Goal: Transaction & Acquisition: Subscribe to service/newsletter

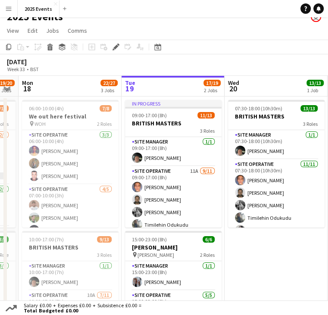
scroll to position [75, 0]
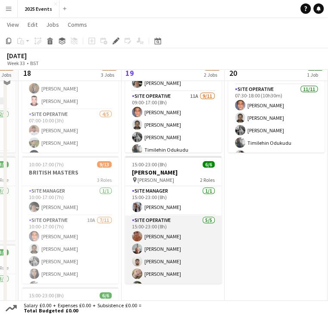
click at [166, 235] on app-card-role "Site Operative [DATE] 15:00-23:00 (8h) [PERSON_NAME] [PERSON_NAME] [PERSON_NAME…" at bounding box center [173, 255] width 97 height 79
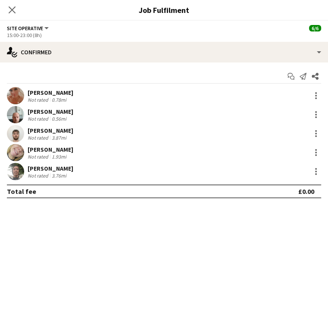
click at [24, 170] on app-user-avatar at bounding box center [15, 171] width 17 height 17
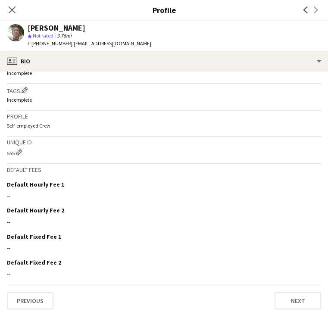
scroll to position [316, 0]
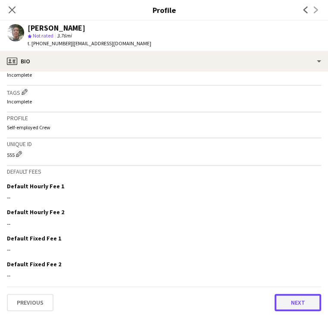
click at [275, 298] on button "Next" at bounding box center [298, 302] width 47 height 17
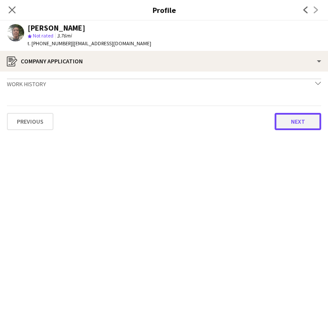
click at [275, 127] on button "Next" at bounding box center [298, 121] width 47 height 17
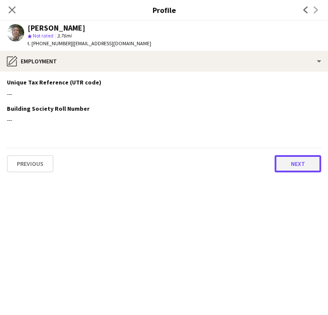
click at [275, 165] on button "Next" at bounding box center [298, 163] width 47 height 17
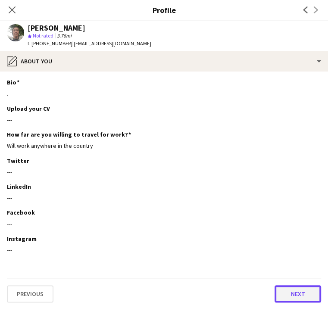
click at [275, 296] on button "Next" at bounding box center [298, 294] width 47 height 17
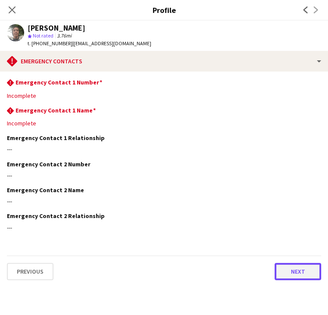
click at [275, 271] on button "Next" at bounding box center [298, 271] width 47 height 17
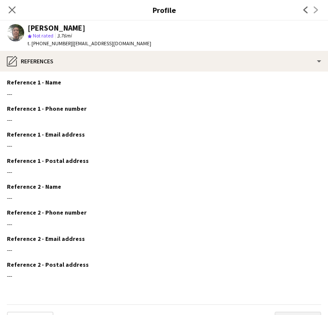
scroll to position [20, 0]
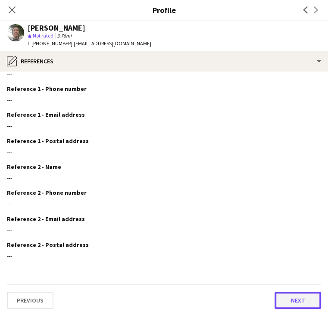
click at [275, 296] on button "Next" at bounding box center [298, 300] width 47 height 17
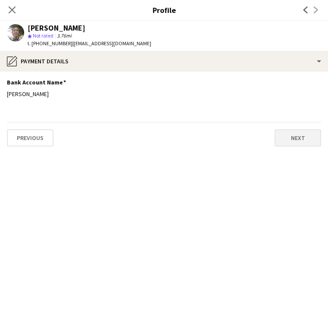
scroll to position [0, 0]
click at [275, 132] on button "Next" at bounding box center [298, 137] width 47 height 17
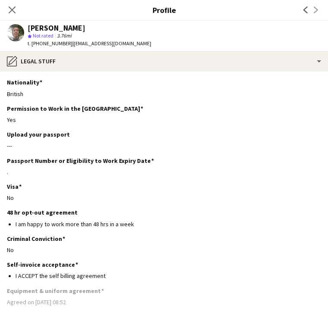
click at [262, 54] on div "single-neutral-actions-check-2 Confirmed" at bounding box center [164, 52] width 328 height 21
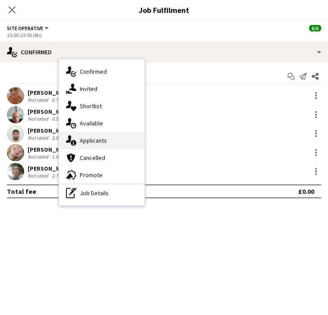
click at [144, 137] on div "single-neutral-actions-information Applicants" at bounding box center [101, 140] width 85 height 17
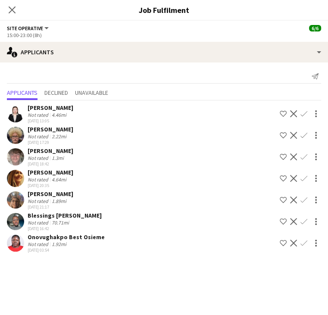
click at [157, 277] on app-card-role "Site Operative [DATE] 15:00-23:00 (8h) [PERSON_NAME] [PERSON_NAME] [PERSON_NAME…" at bounding box center [173, 256] width 97 height 81
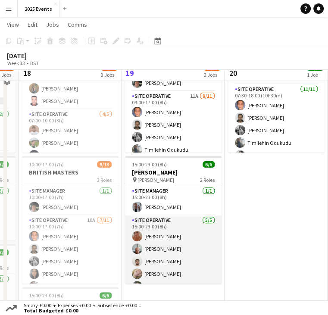
click at [176, 217] on app-card-role "Site Operative [DATE] 15:00-23:00 (8h) [PERSON_NAME] [PERSON_NAME] [PERSON_NAME…" at bounding box center [173, 255] width 97 height 79
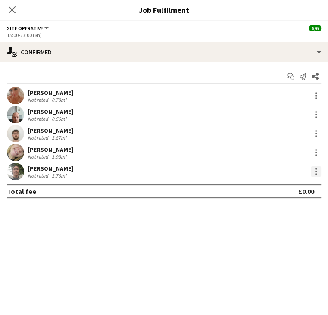
click at [316, 173] on div at bounding box center [316, 174] width 2 height 2
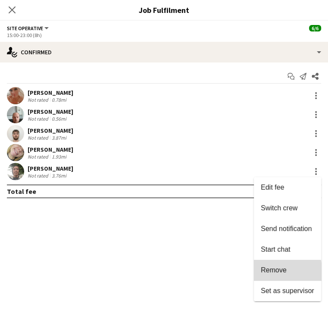
click at [274, 274] on span "Remove" at bounding box center [274, 270] width 26 height 7
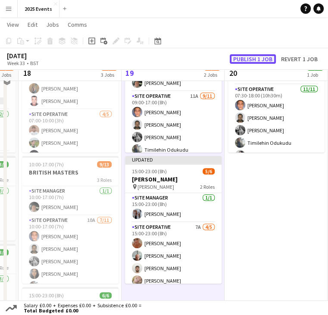
click at [256, 54] on button "Publish 1 job" at bounding box center [253, 58] width 46 height 9
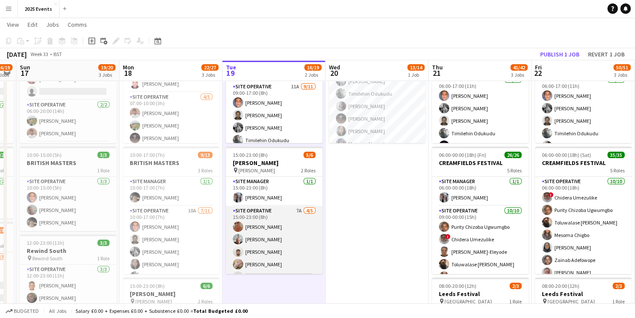
scroll to position [11, 0]
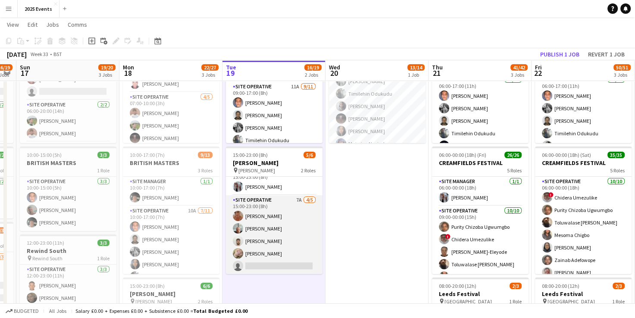
click at [281, 204] on app-card-role "Site Operative 7A [DATE] 15:00-23:00 (8h) [PERSON_NAME] [PERSON_NAME] [PERSON_N…" at bounding box center [274, 234] width 97 height 79
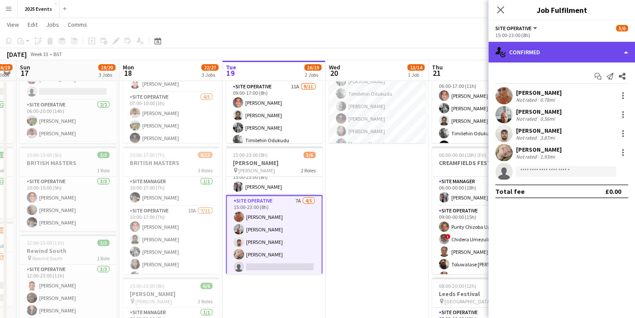
click at [626, 50] on div "single-neutral-actions-check-2 Confirmed" at bounding box center [562, 52] width 147 height 21
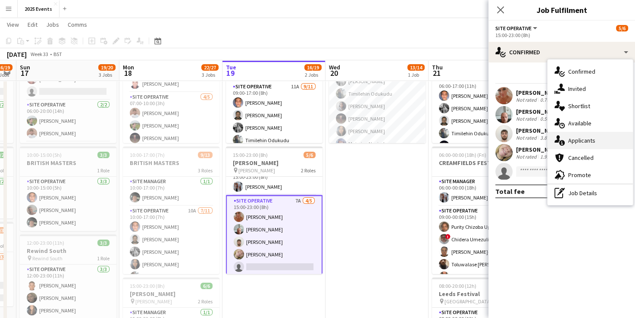
click at [603, 142] on div "single-neutral-actions-information Applicants" at bounding box center [590, 140] width 85 height 17
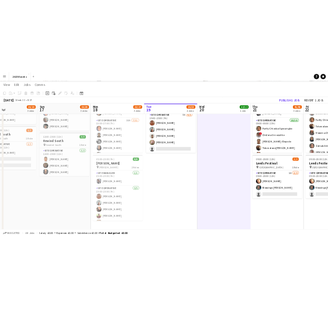
scroll to position [0, 213]
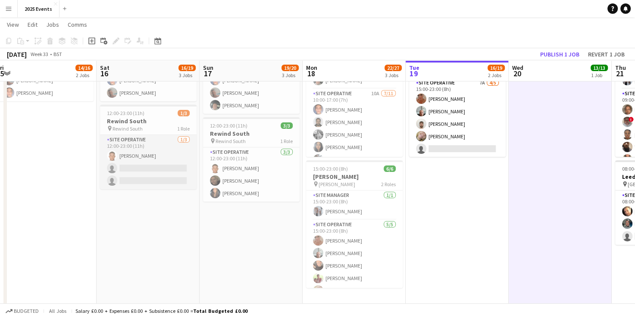
click at [155, 148] on app-card-role "Site Operative [DATE] 12:00-23:00 (11h) [PERSON_NAME] single-neutral-actions si…" at bounding box center [148, 162] width 97 height 54
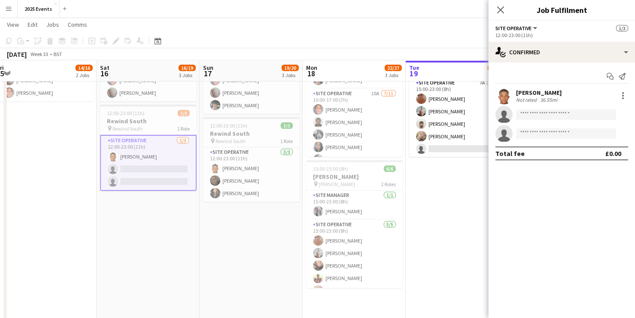
drag, startPoint x: 592, startPoint y: 91, endPoint x: 515, endPoint y: 93, distance: 77.6
click at [515, 93] on div "[PERSON_NAME] Not rated 36.55mi" at bounding box center [562, 95] width 147 height 17
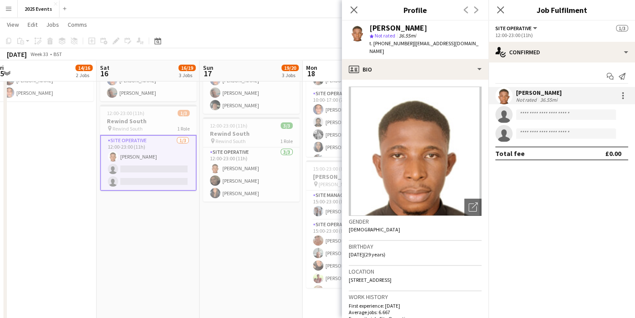
copy div "[PERSON_NAME]"
click at [260, 261] on app-date-cell "06:00-02:00 (20h) (Mon) 13/14 We out here festival pin WOH 7 Roles Site Operati…" at bounding box center [251, 314] width 103 height 838
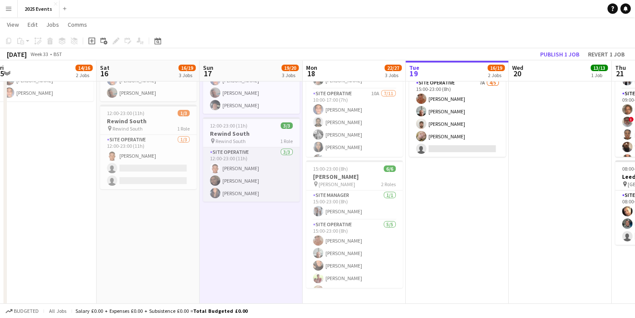
click at [245, 155] on app-card-role "Site Operative [DATE] 12:00-23:00 (11h) [PERSON_NAME] [PERSON_NAME] [PERSON_NAM…" at bounding box center [251, 175] width 97 height 54
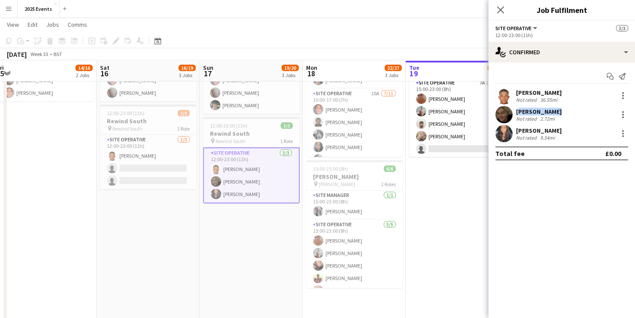
drag, startPoint x: 556, startPoint y: 111, endPoint x: 515, endPoint y: 110, distance: 40.1
click at [515, 110] on div "[PERSON_NAME] Not rated 2.72mi" at bounding box center [562, 114] width 147 height 17
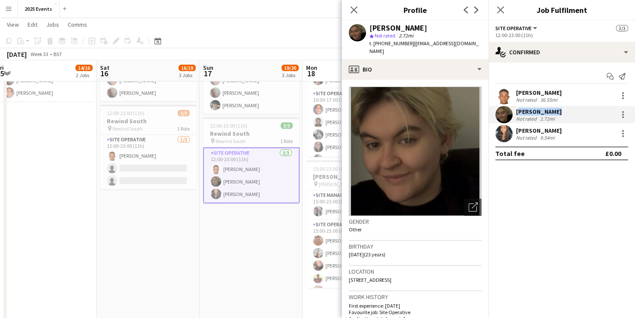
copy div "[PERSON_NAME]"
click at [507, 137] on app-user-avatar at bounding box center [504, 133] width 17 height 17
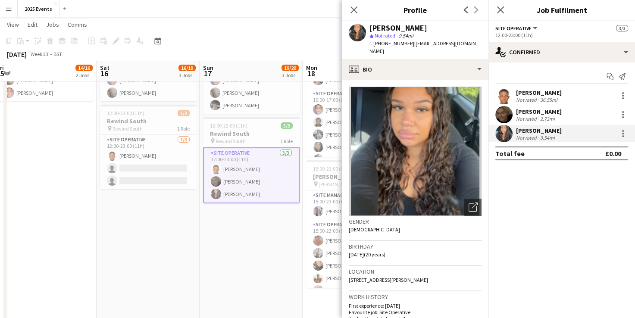
drag, startPoint x: 422, startPoint y: 27, endPoint x: 371, endPoint y: 29, distance: 51.4
click at [371, 29] on div "[PERSON_NAME]" at bounding box center [426, 28] width 112 height 8
copy div "[PERSON_NAME]"
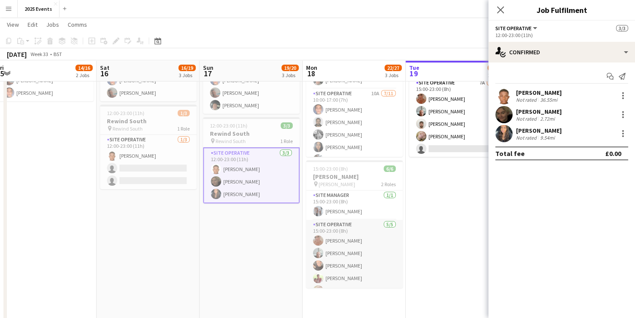
click at [357, 234] on app-card-role "Site Operative [DATE] 15:00-23:00 (8h) [PERSON_NAME] [PERSON_NAME] [PERSON_NAME…" at bounding box center [354, 259] width 97 height 79
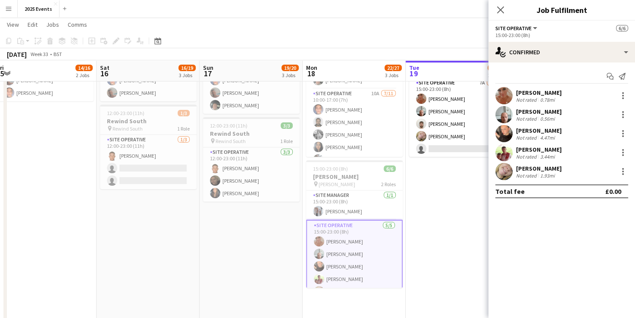
click at [511, 94] on app-user-avatar at bounding box center [504, 95] width 17 height 17
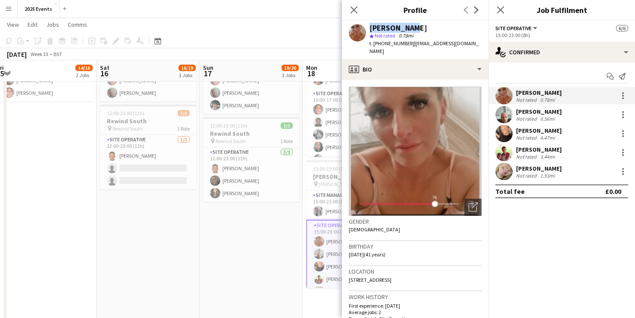
drag, startPoint x: 406, startPoint y: 25, endPoint x: 362, endPoint y: 27, distance: 44.0
click at [362, 27] on div "[PERSON_NAME] Silk star Not rated 0.78mi t. [PHONE_NUMBER] | [EMAIL_ADDRESS][DO…" at bounding box center [415, 40] width 147 height 38
copy div "[PERSON_NAME]"
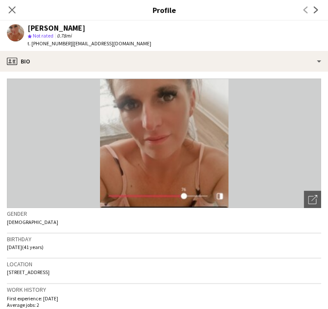
click at [24, 110] on app-user-avatar at bounding box center [15, 114] width 17 height 17
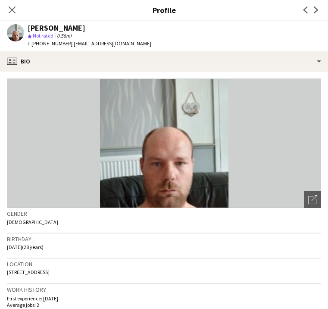
drag, startPoint x: 133, startPoint y: 28, endPoint x: 61, endPoint y: 26, distance: 72.1
click at [61, 26] on div "[PERSON_NAME] star Not rated 0.56mi t. [PHONE_NUMBER] | [EMAIL_ADDRESS][DOMAIN_…" at bounding box center [79, 36] width 158 height 30
copy div "[PERSON_NAME]"
click at [317, 134] on div at bounding box center [316, 134] width 2 height 2
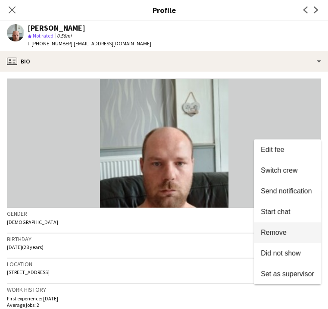
click at [289, 227] on button "Remove" at bounding box center [287, 232] width 67 height 21
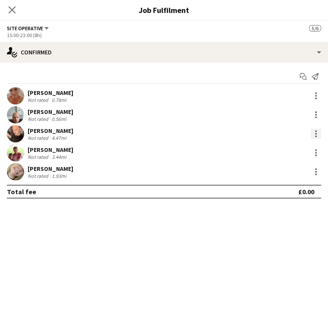
click at [318, 134] on div at bounding box center [316, 134] width 10 height 10
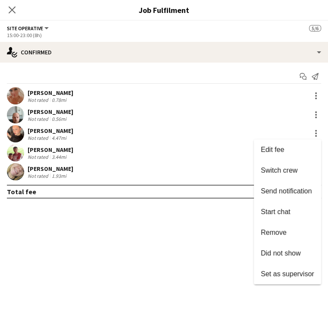
click at [286, 253] on span "Did not show" at bounding box center [281, 252] width 40 height 7
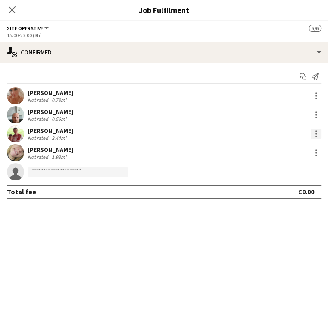
click at [316, 133] on div at bounding box center [316, 134] width 2 height 2
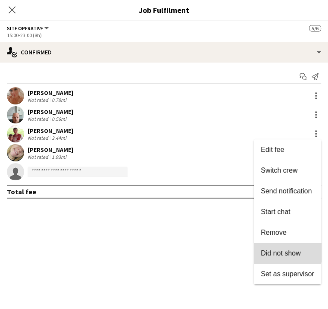
click at [276, 249] on span "Did not show" at bounding box center [281, 252] width 40 height 7
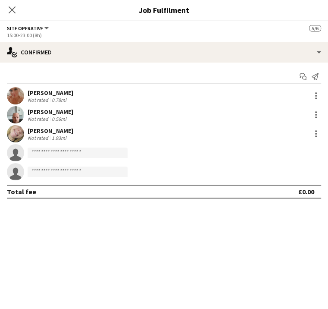
click at [24, 138] on app-user-avatar at bounding box center [15, 133] width 17 height 17
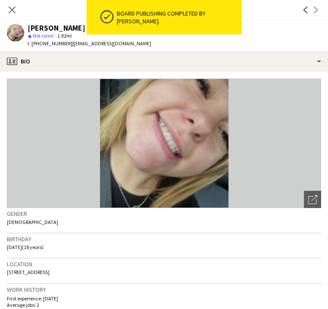
click at [148, 29] on div "Board publishing completed by [PERSON_NAME]." at bounding box center [177, 17] width 129 height 35
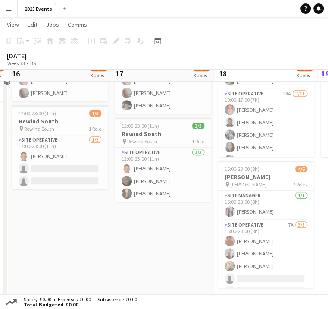
scroll to position [0, 295]
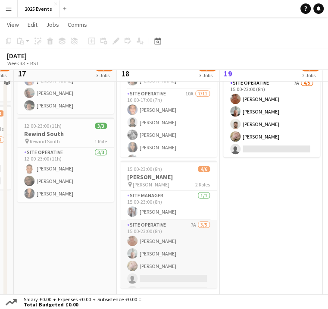
click at [154, 223] on app-card-role "Site Operative 7A [DATE] 15:00-23:00 (8h) [PERSON_NAME] [PERSON_NAME] [PERSON_N…" at bounding box center [168, 259] width 97 height 79
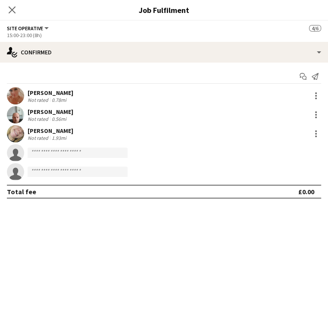
click at [24, 137] on app-user-avatar at bounding box center [15, 133] width 17 height 17
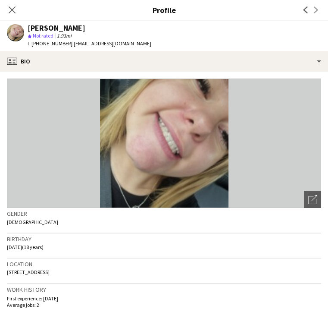
drag, startPoint x: 153, startPoint y: 26, endPoint x: 63, endPoint y: 26, distance: 89.3
click at [63, 26] on div "[PERSON_NAME]" at bounding box center [90, 28] width 124 height 8
copy div "[PERSON_NAME]"
click at [16, 6] on icon at bounding box center [12, 10] width 8 height 8
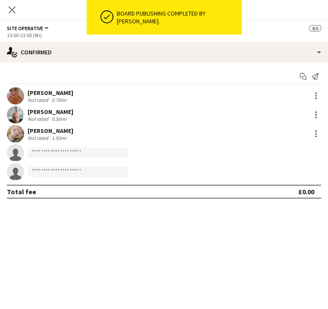
click at [86, 229] on app-date-cell "06:00-02:00 (20h) (Mon) 13/14 We out here festival pin WOH 7 Roles Site Operati…" at bounding box center [65, 314] width 103 height 838
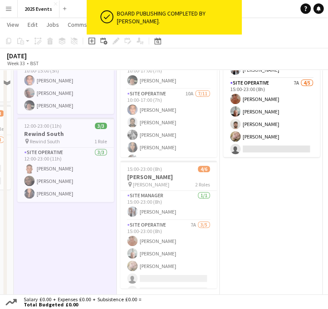
scroll to position [133, 0]
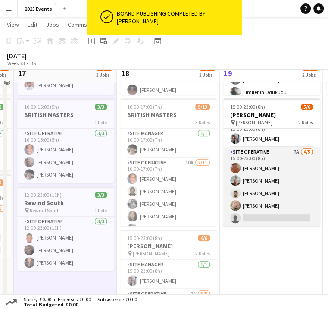
click at [267, 160] on app-card-role "Site Operative 7A [DATE] 15:00-23:00 (8h) [PERSON_NAME] [PERSON_NAME] [PERSON_N…" at bounding box center [271, 186] width 97 height 79
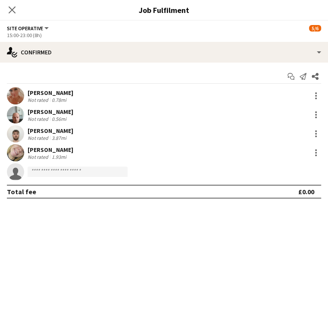
click at [24, 132] on app-user-avatar at bounding box center [15, 133] width 17 height 17
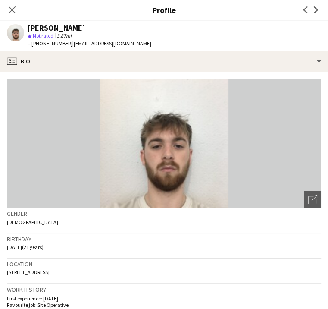
drag, startPoint x: 127, startPoint y: 31, endPoint x: 64, endPoint y: 30, distance: 63.4
click at [64, 30] on div "[PERSON_NAME]" at bounding box center [90, 28] width 124 height 8
copy div "[PERSON_NAME]"
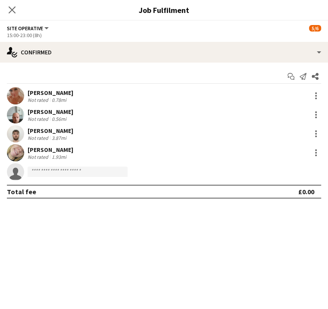
click at [161, 54] on div "[DATE] Week 33 • BST" at bounding box center [164, 59] width 328 height 22
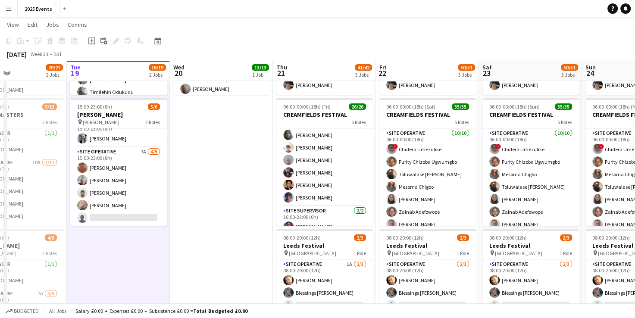
scroll to position [290, 0]
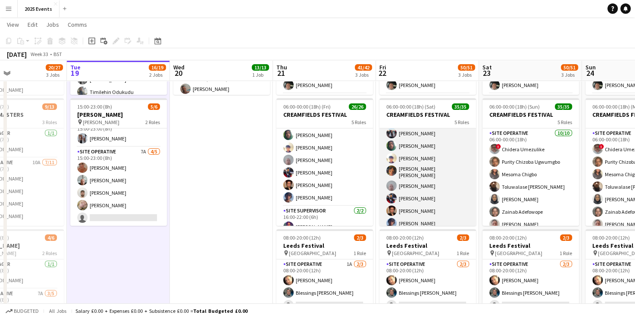
click at [429, 174] on app-card-role "Site Operative 20/20 13:00-22:00 (9h) [PERSON_NAME] [PERSON_NAME] [PERSON_NAME]…" at bounding box center [428, 148] width 97 height 270
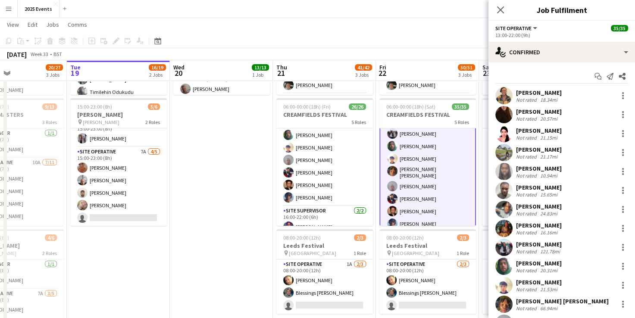
scroll to position [171, 0]
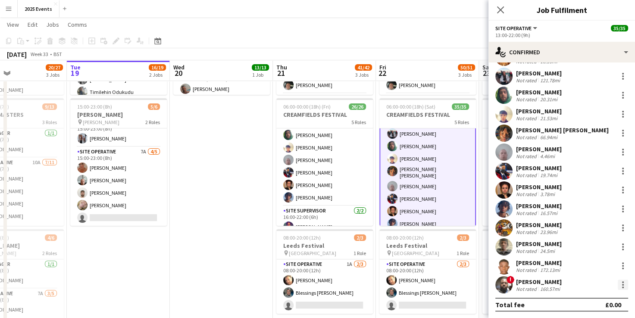
click at [618, 284] on div at bounding box center [623, 285] width 10 height 10
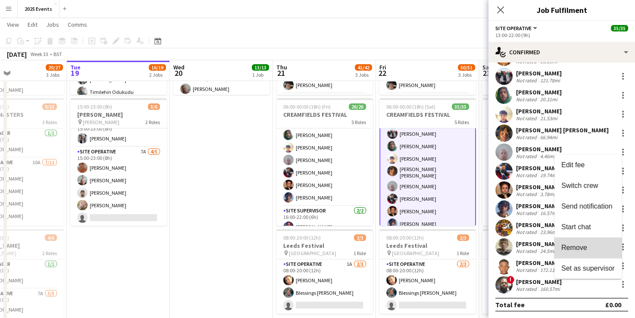
click at [594, 247] on span "Remove" at bounding box center [588, 248] width 53 height 8
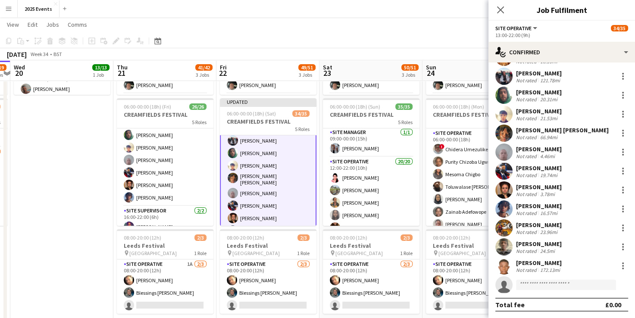
scroll to position [295, 0]
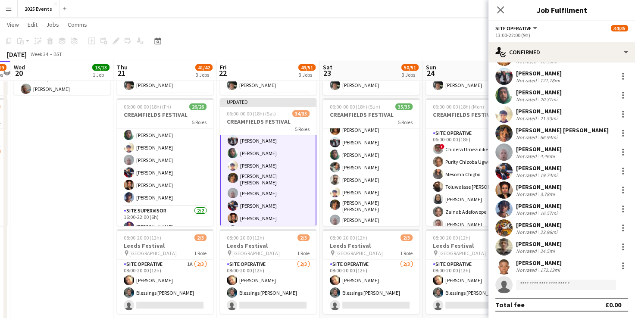
click at [400, 178] on app-card-role "Site Operative 20/20 12:00-22:00 (10h) [PERSON_NAME] [PERSON_NAME] [PERSON_NAME…" at bounding box center [371, 182] width 97 height 270
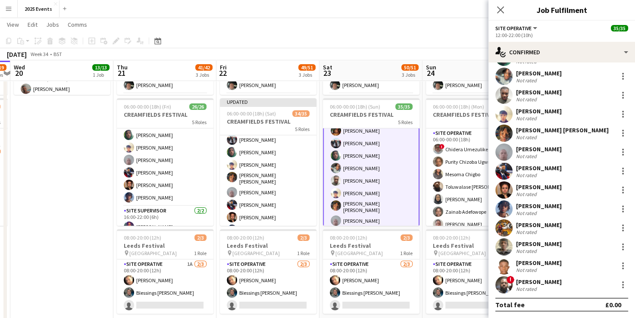
scroll to position [295, 0]
click at [618, 286] on div at bounding box center [623, 285] width 10 height 10
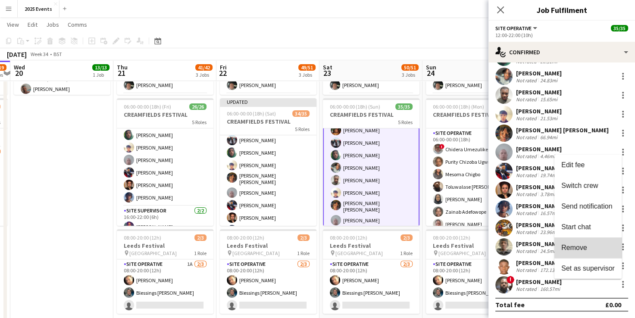
click at [597, 248] on span "Remove" at bounding box center [588, 248] width 53 height 8
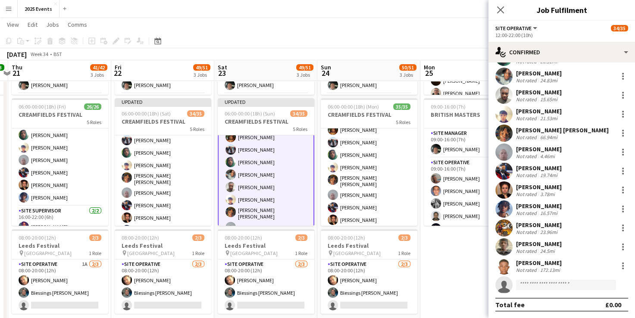
scroll to position [320, 0]
click at [371, 172] on app-card-role "Site Operative 20/20 10:00-22:00 (12h) [PERSON_NAME] [PERSON_NAME] [PERSON_NAME…" at bounding box center [369, 156] width 97 height 270
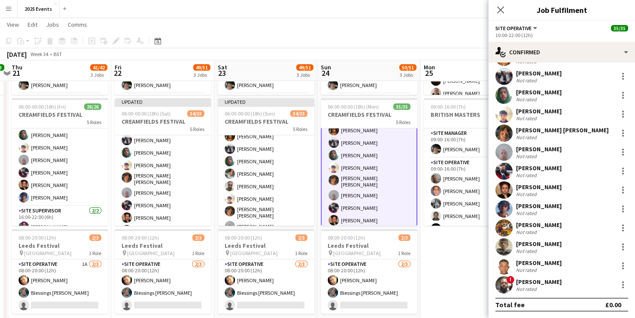
scroll to position [321, 0]
click at [618, 285] on div at bounding box center [623, 285] width 10 height 10
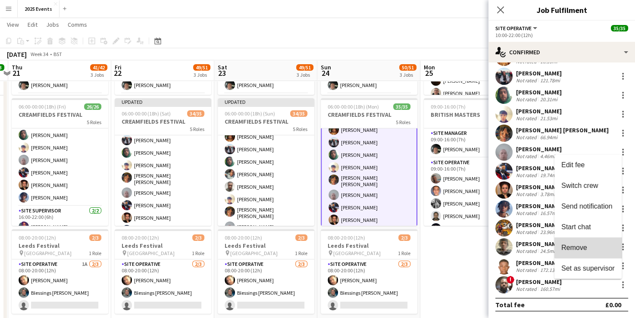
click at [592, 248] on span "Remove" at bounding box center [588, 248] width 53 height 8
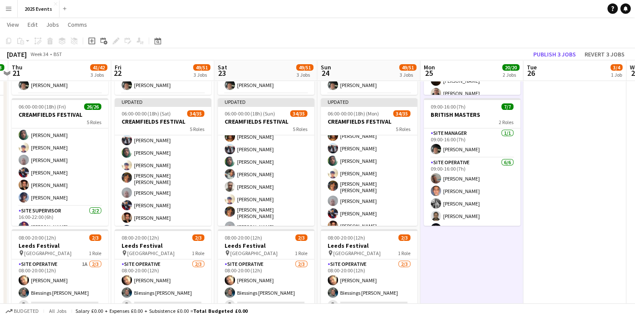
scroll to position [320, 0]
click at [552, 51] on button "Publish 3 jobs" at bounding box center [555, 54] width 50 height 11
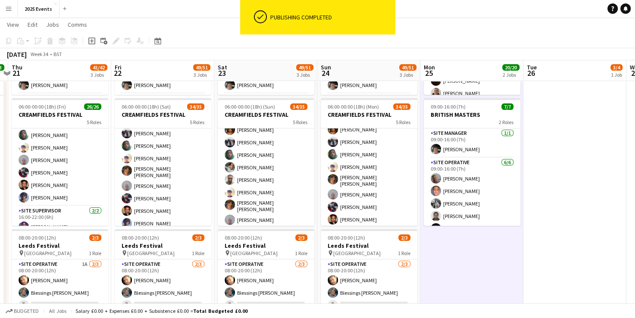
click at [386, 163] on app-card-role "Site Operative 11A 19/20 10:00-22:00 (12h) [PERSON_NAME] [PERSON_NAME] [PERSON_…" at bounding box center [369, 156] width 97 height 270
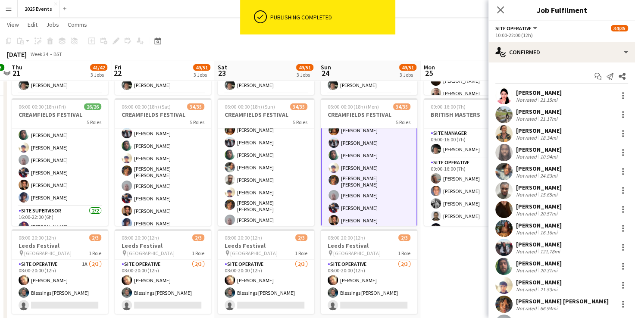
scroll to position [321, 0]
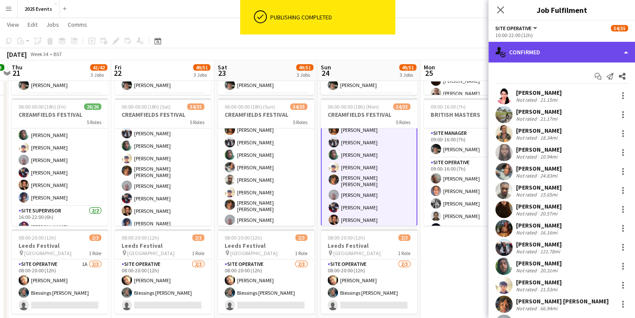
click at [547, 45] on div "single-neutral-actions-check-2 Confirmed" at bounding box center [562, 52] width 147 height 21
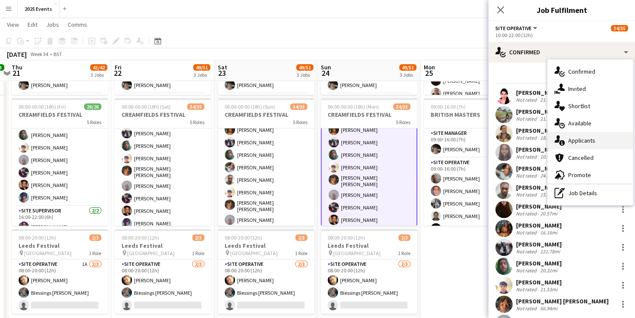
click at [574, 141] on div "single-neutral-actions-information Applicants" at bounding box center [590, 140] width 85 height 17
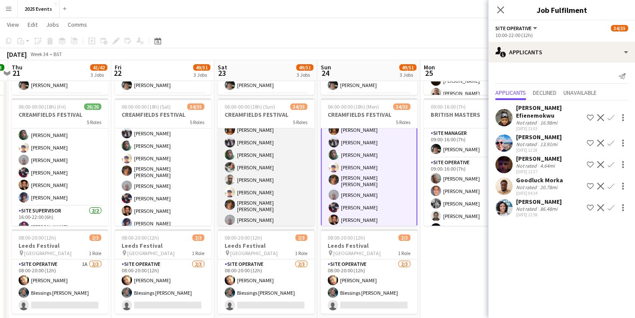
click at [294, 161] on app-card-role "Site Operative 10A 19/20 12:00-22:00 (10h) [PERSON_NAME] [PERSON_NAME] [PERSON_…" at bounding box center [266, 182] width 97 height 270
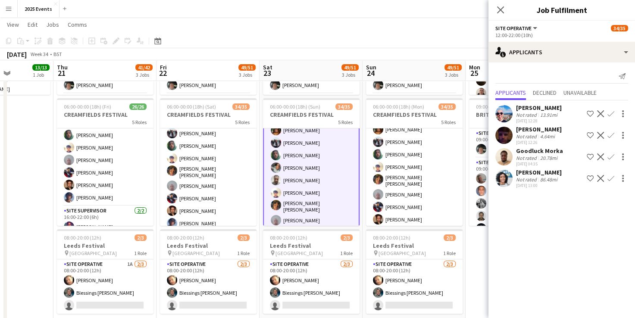
scroll to position [0, 355]
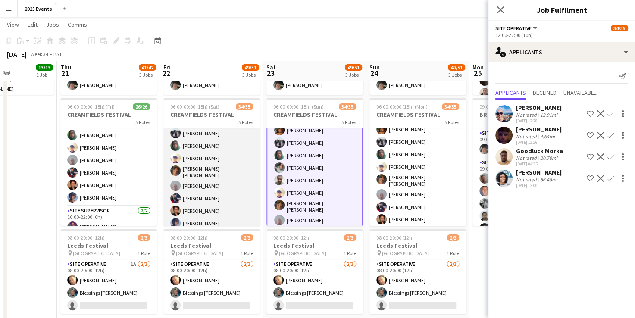
click at [229, 146] on app-card-role "Site Operative 12A 19/20 13:00-22:00 (9h) [PERSON_NAME] [PERSON_NAME] [PERSON_N…" at bounding box center [211, 148] width 97 height 270
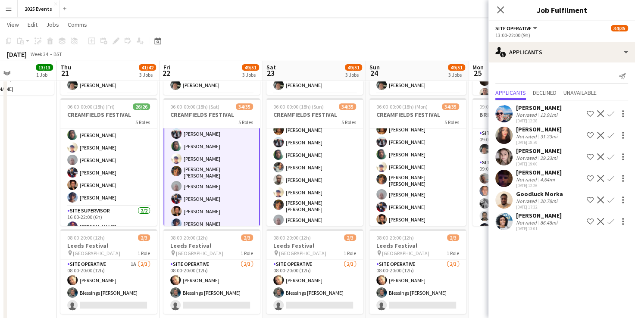
click at [370, 48] on div "[DATE] Week 34 • BST" at bounding box center [317, 54] width 635 height 12
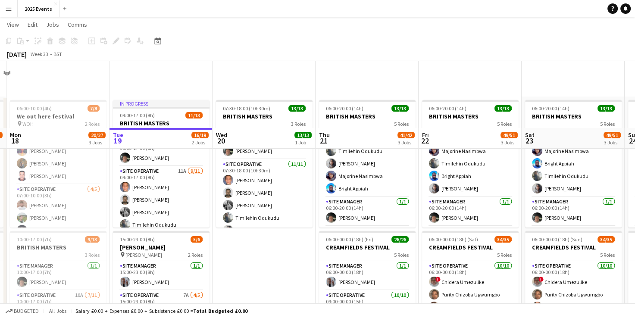
scroll to position [85, 0]
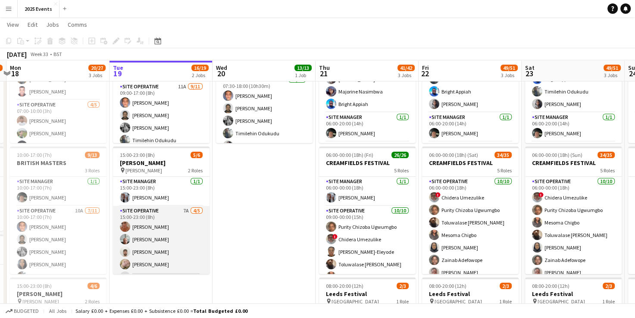
click at [156, 211] on app-card-role "Site Operative 7A [DATE] 15:00-23:00 (8h) [PERSON_NAME] [PERSON_NAME] [PERSON_N…" at bounding box center [161, 245] width 97 height 79
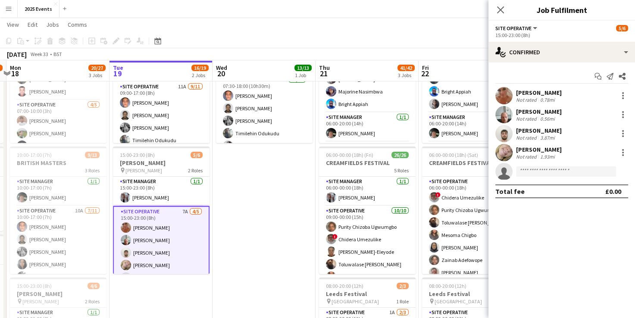
click at [533, 166] on app-invite-slot "single-neutral-actions" at bounding box center [562, 171] width 147 height 17
click at [534, 170] on input at bounding box center [566, 171] width 100 height 10
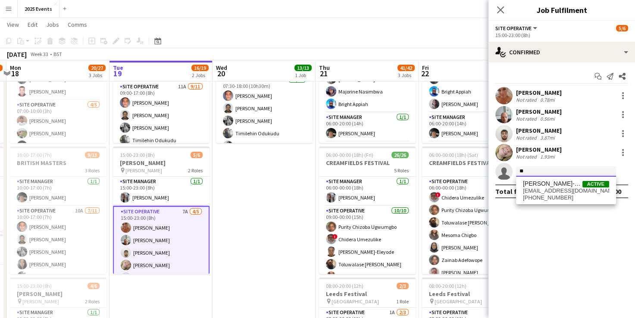
type input "*"
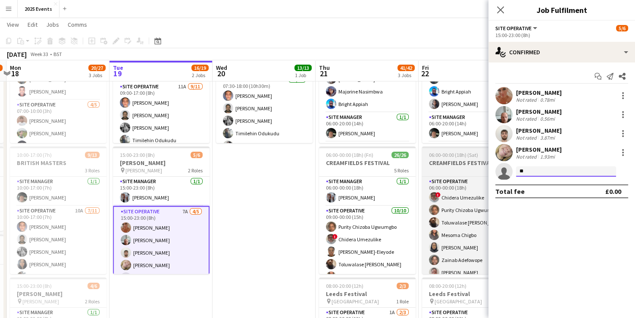
type input "*"
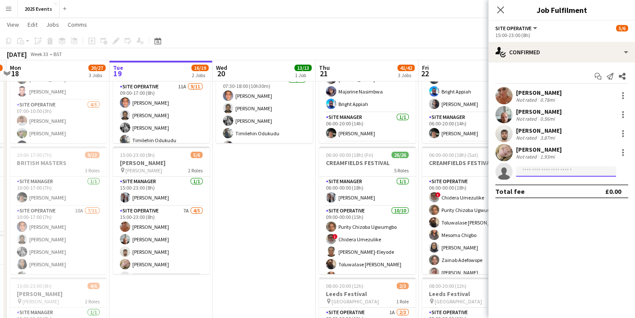
scroll to position [0, 0]
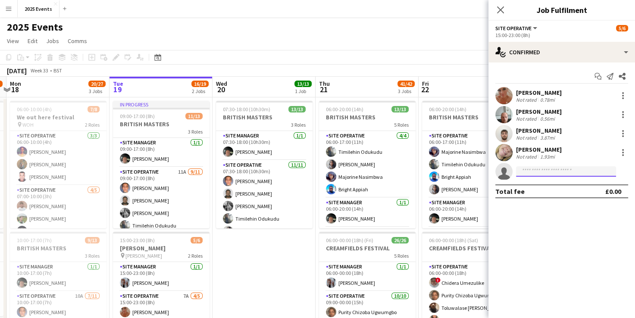
click at [563, 173] on input at bounding box center [566, 171] width 100 height 10
type input "*"
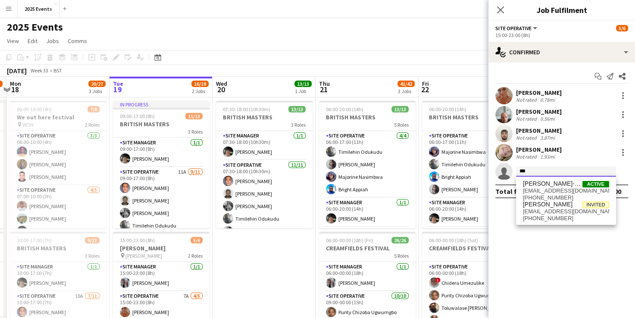
type input "***"
click at [439, 44] on app-page-menu "View Day view expanded Day view collapsed Month view Date picker Jump to [DATE]…" at bounding box center [317, 42] width 635 height 16
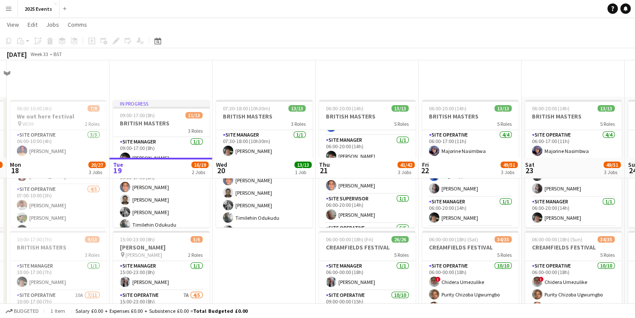
scroll to position [113, 0]
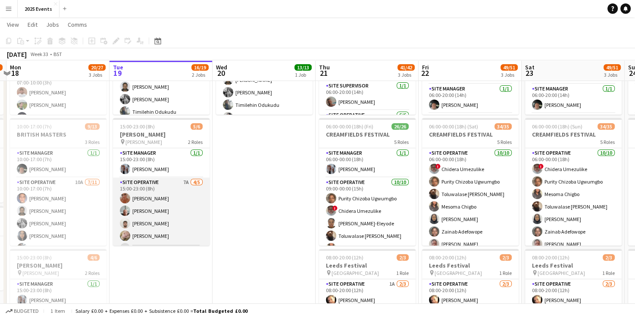
click at [147, 194] on app-card-role "Site Operative 7A [DATE] 15:00-23:00 (8h) [PERSON_NAME] [PERSON_NAME] [PERSON_N…" at bounding box center [161, 217] width 97 height 79
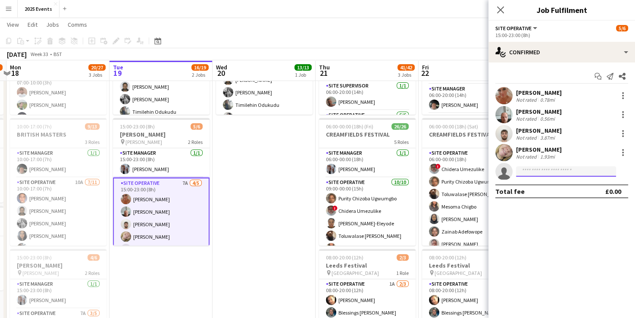
click at [550, 176] on input at bounding box center [566, 171] width 100 height 10
type input "*"
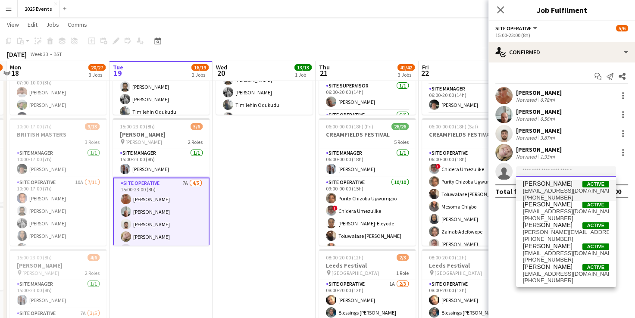
paste input "**********"
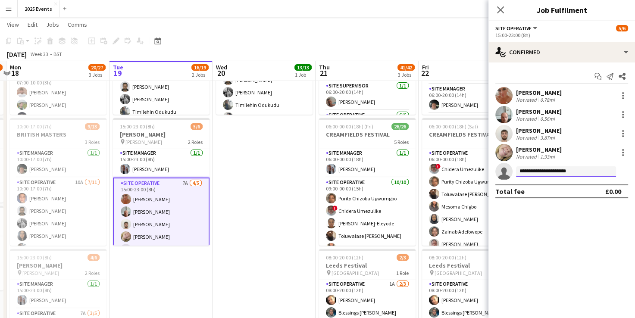
type input "**********"
click at [250, 206] on app-date-cell "07:30-18:00 (10h30m) 13/13 BRITISH MASTERS 3 Roles Site Manager [DATE] 07:30-18…" at bounding box center [264, 189] width 103 height 411
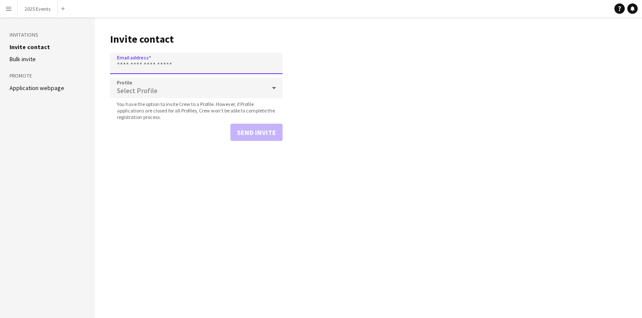
click at [179, 56] on input "Email address" at bounding box center [196, 64] width 173 height 22
paste input "**********"
type input "**********"
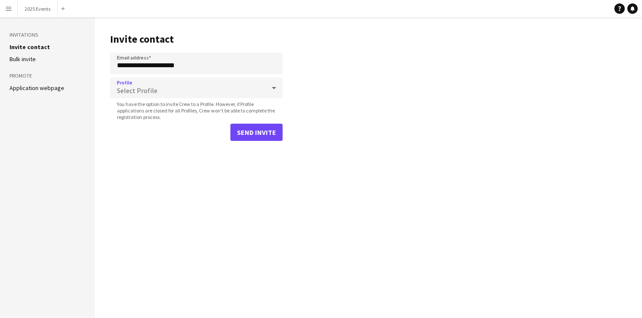
click at [183, 87] on div "Select Profile" at bounding box center [187, 88] width 155 height 21
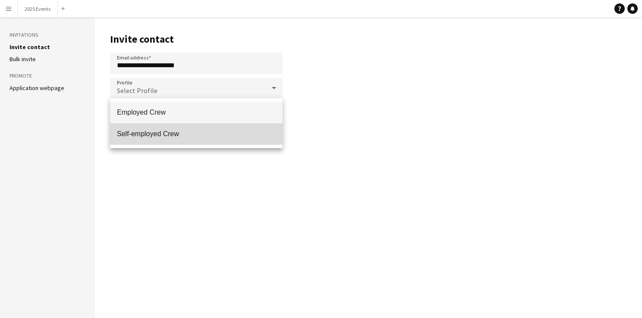
click at [189, 134] on span "Self-employed Crew" at bounding box center [196, 134] width 159 height 8
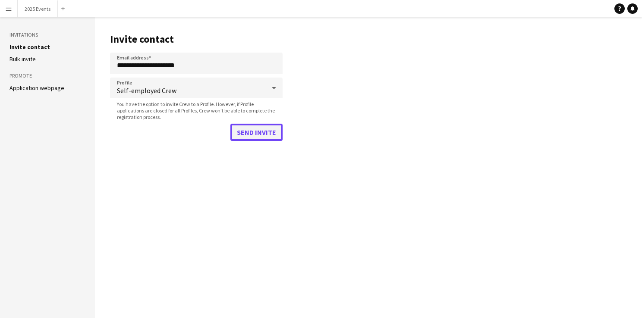
click at [247, 133] on button "Send invite" at bounding box center [256, 132] width 52 height 17
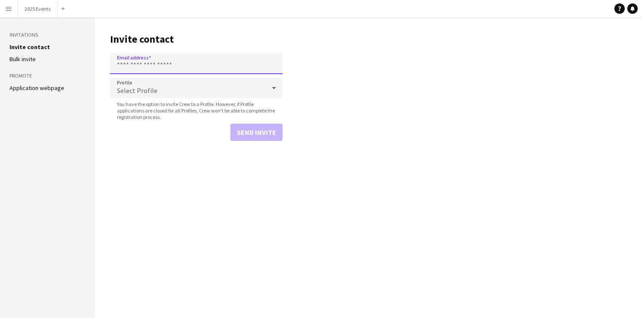
click at [144, 66] on input "Email address" at bounding box center [196, 64] width 173 height 22
paste input "**********"
type input "**********"
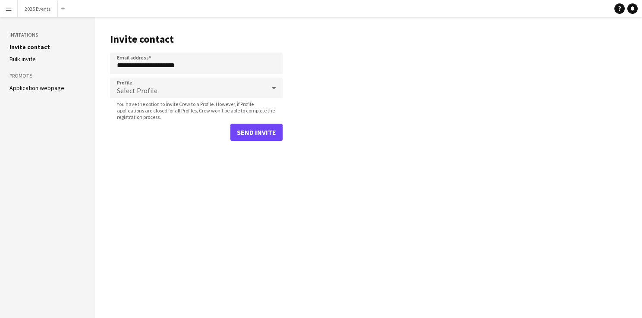
click at [151, 185] on main "**********" at bounding box center [368, 167] width 547 height 301
click at [182, 92] on div "Select Profile" at bounding box center [187, 88] width 155 height 21
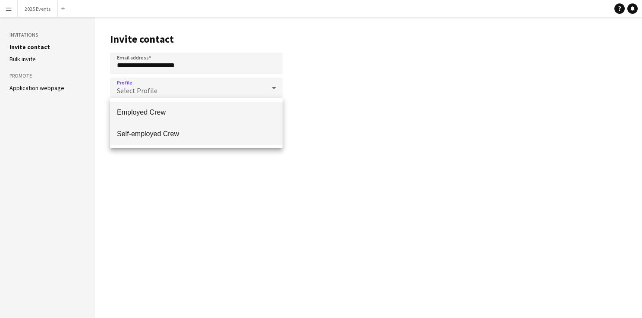
click at [169, 131] on span "Self-employed Crew" at bounding box center [196, 134] width 159 height 8
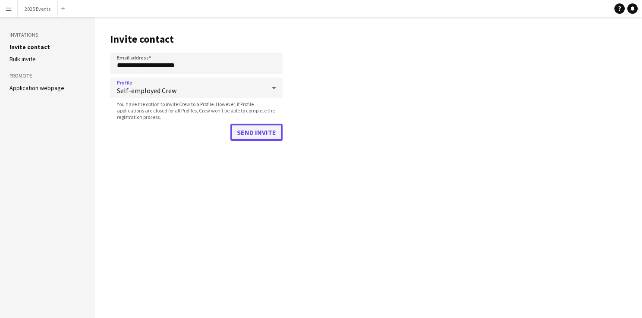
click at [262, 130] on button "Send invite" at bounding box center [256, 132] width 52 height 17
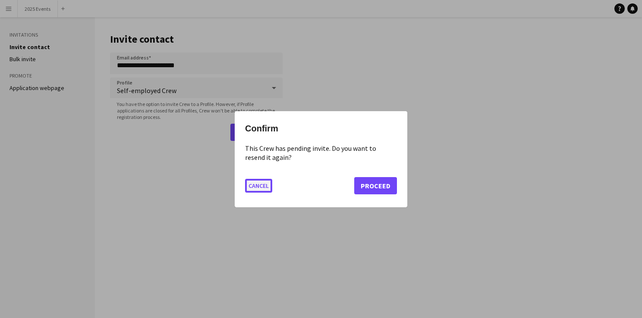
click at [264, 180] on button "Cancel" at bounding box center [258, 186] width 27 height 14
